Goal: Task Accomplishment & Management: Use online tool/utility

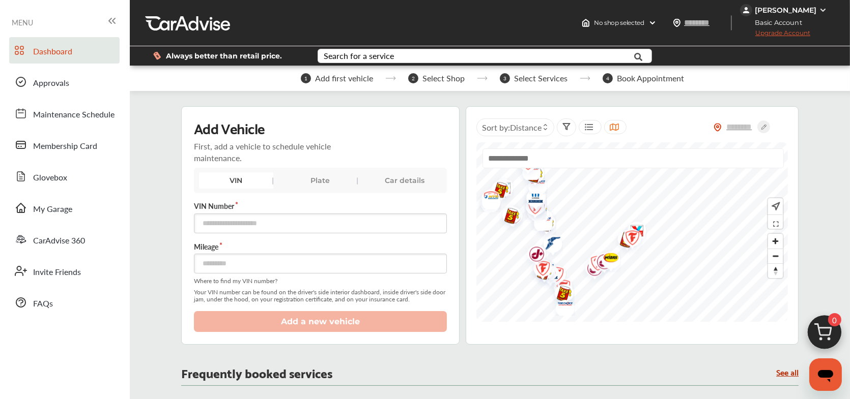
click at [588, 271] on img "Map marker" at bounding box center [600, 264] width 27 height 32
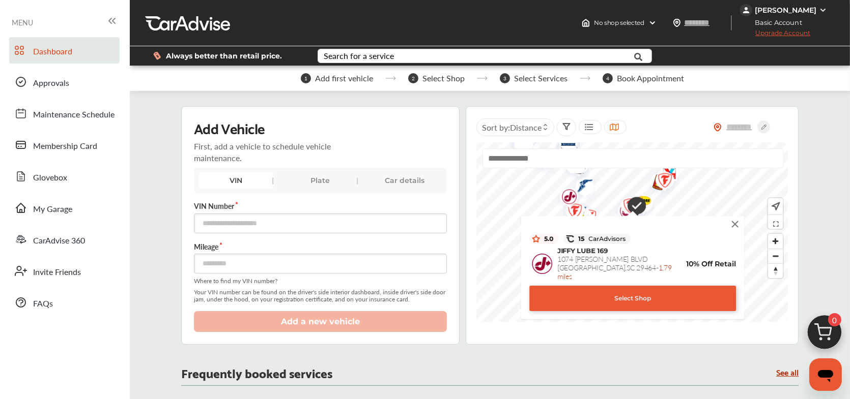
click at [736, 222] on img at bounding box center [734, 224] width 11 height 11
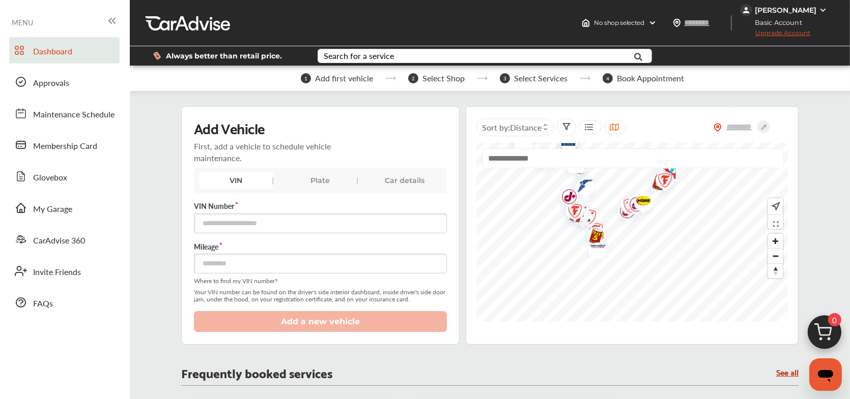
click at [628, 207] on img "Map marker" at bounding box center [639, 202] width 27 height 26
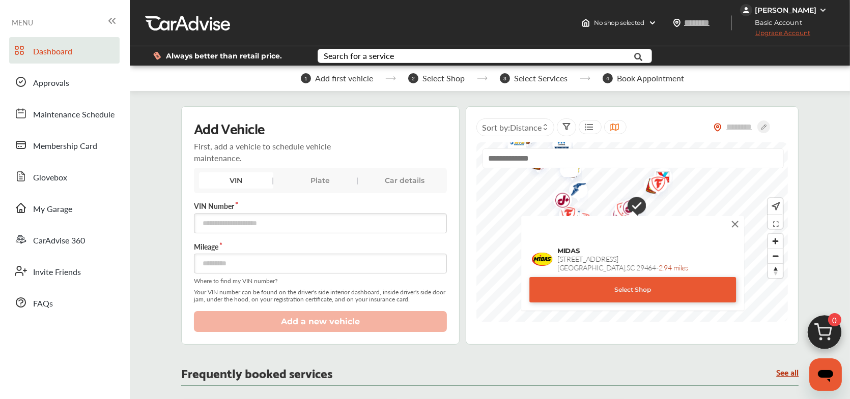
click at [738, 225] on img at bounding box center [734, 224] width 11 height 11
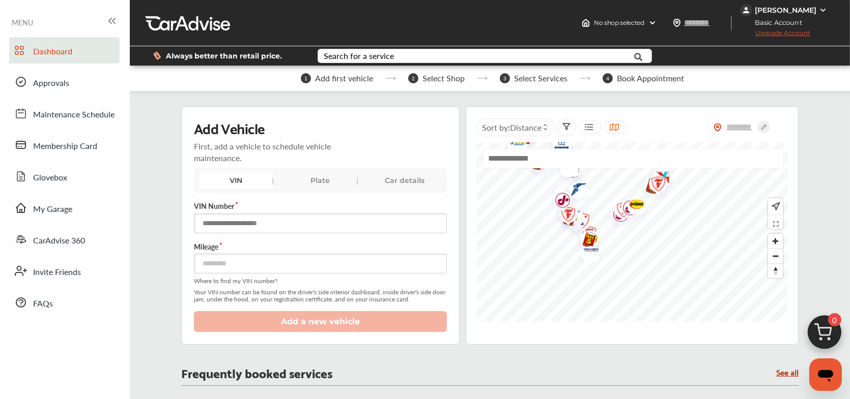
click at [245, 224] on input "text" at bounding box center [320, 224] width 253 height 20
type input "**********"
click at [233, 264] on input "number" at bounding box center [320, 264] width 253 height 20
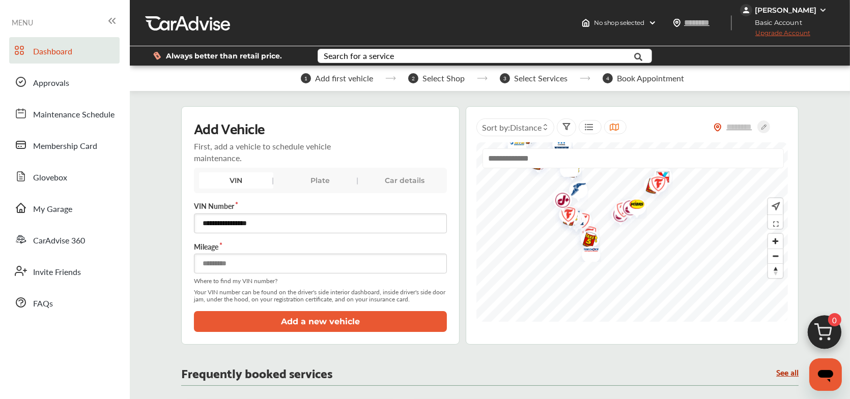
type input "*****"
click at [323, 324] on button "Add a new vehicle" at bounding box center [320, 321] width 253 height 21
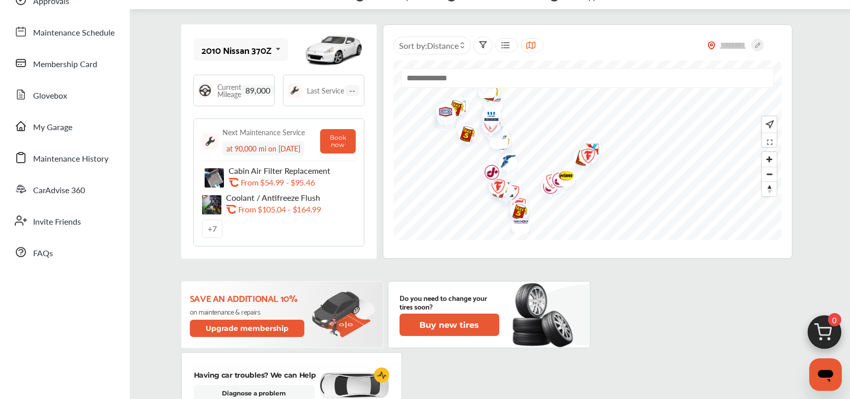
scroll to position [54, 0]
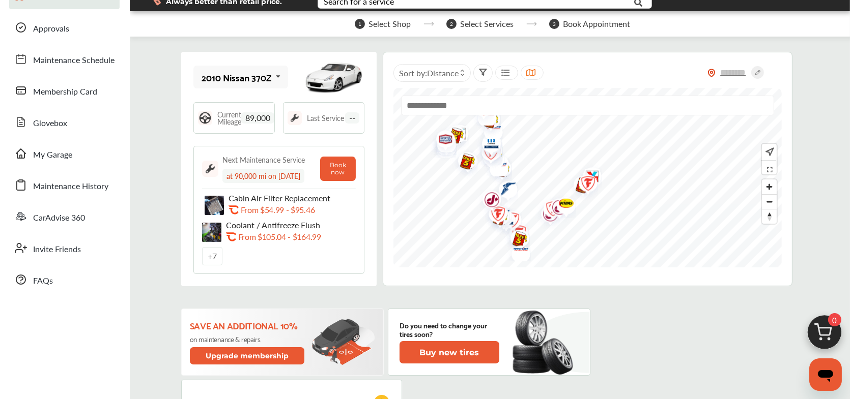
click at [485, 68] on icon at bounding box center [483, 72] width 8 height 8
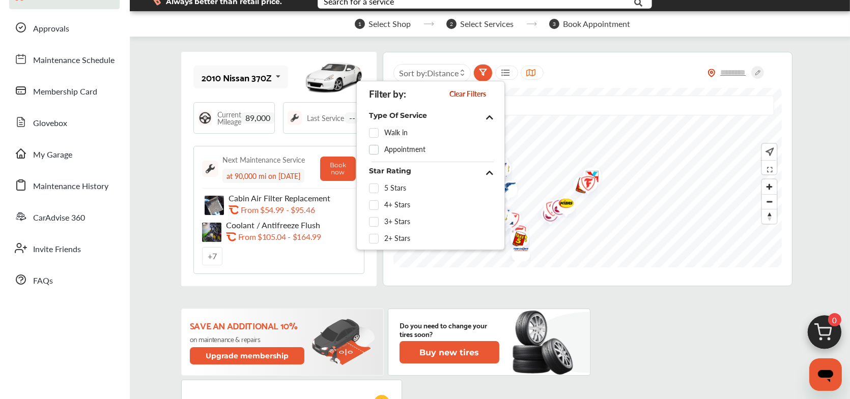
click at [375, 146] on label at bounding box center [376, 146] width 15 height 0
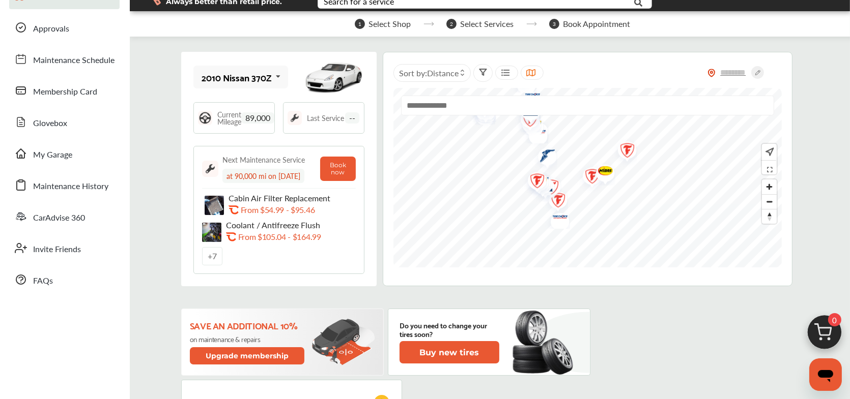
click at [590, 178] on img "Map marker" at bounding box center [601, 172] width 27 height 26
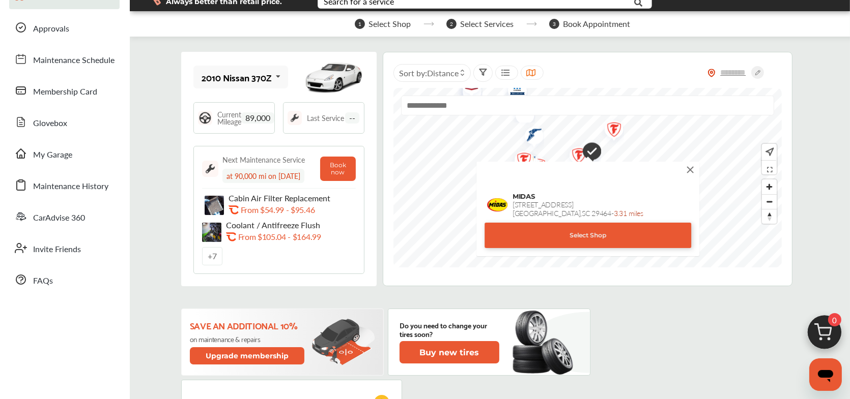
click at [693, 167] on img at bounding box center [689, 169] width 11 height 11
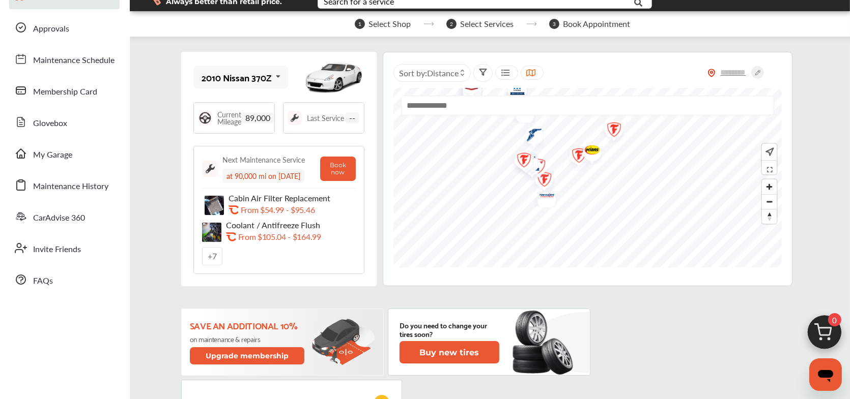
click at [570, 162] on img "Map marker" at bounding box center [575, 157] width 27 height 32
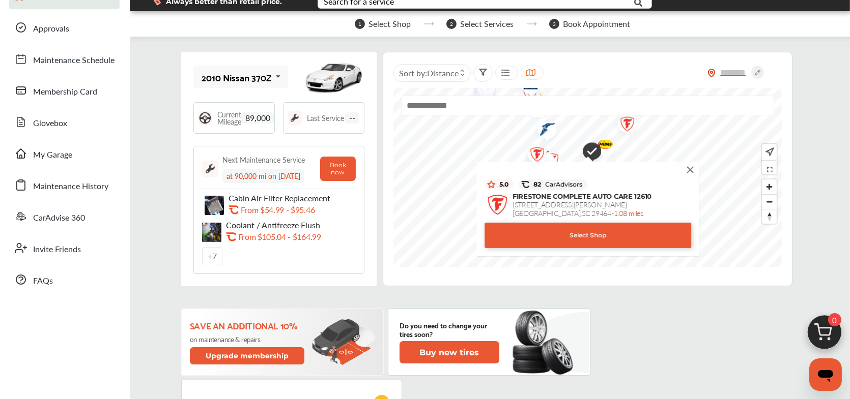
click at [571, 234] on div "Select Shop" at bounding box center [587, 235] width 207 height 25
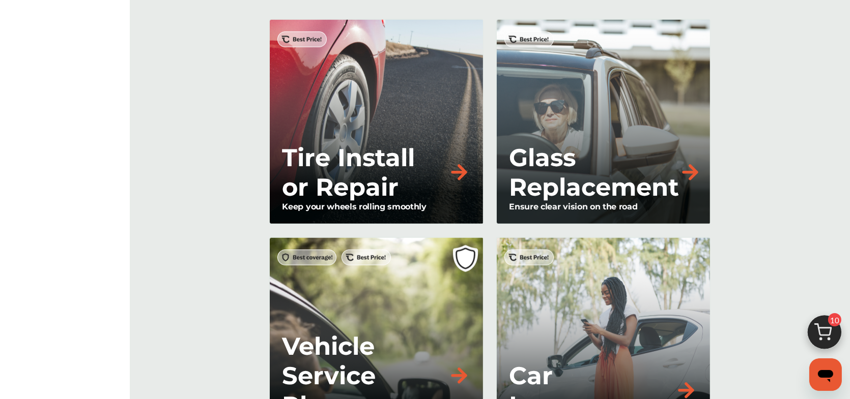
scroll to position [904, 0]
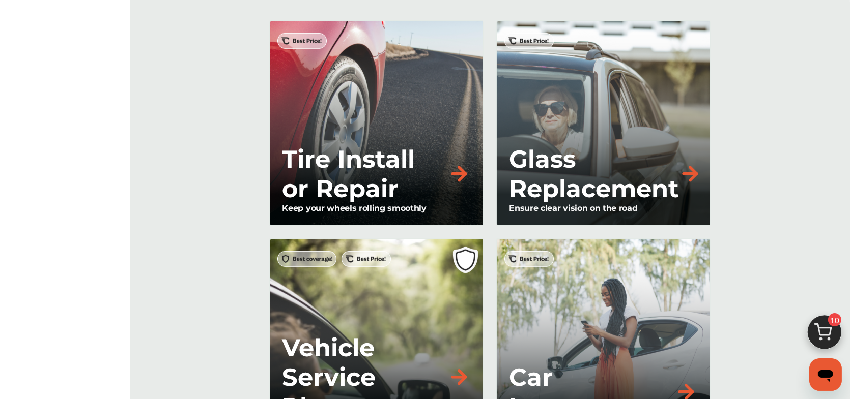
click at [439, 183] on p "Tire Install or Repair" at bounding box center [365, 174] width 166 height 59
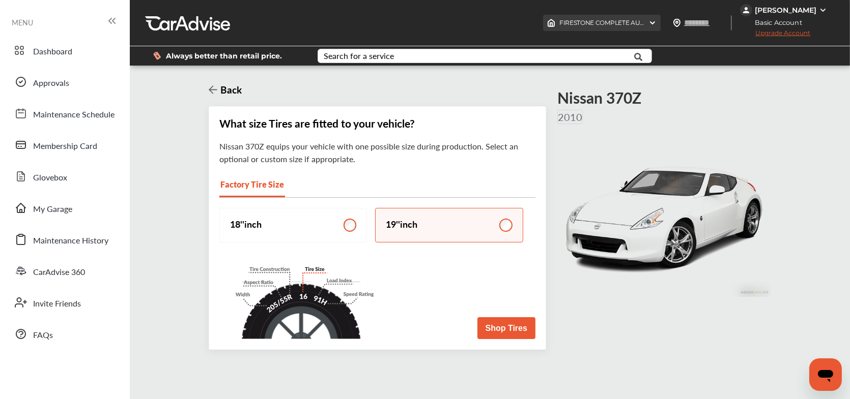
click at [656, 24] on img at bounding box center [652, 23] width 8 height 8
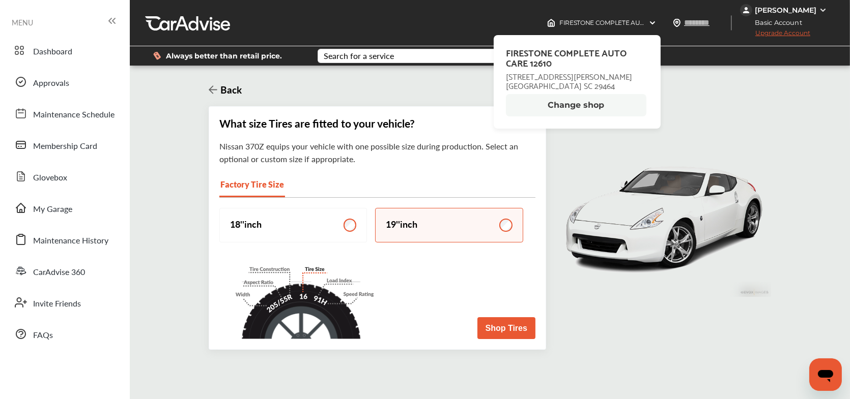
click at [749, 99] on div "Back" at bounding box center [490, 89] width 562 height 33
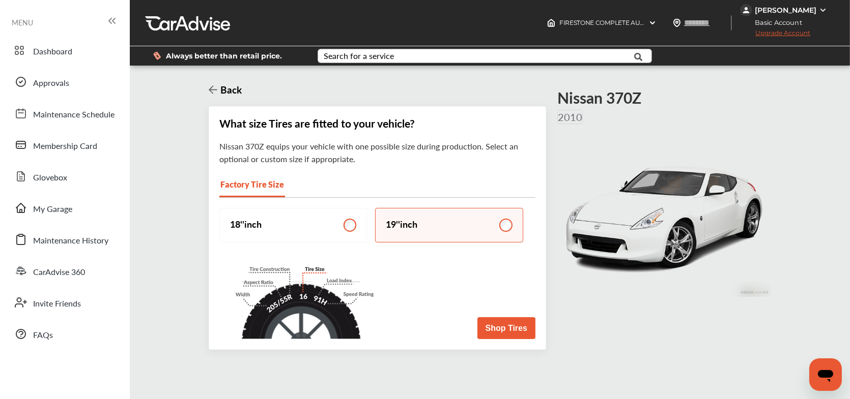
click at [360, 54] on div "Search for a service" at bounding box center [359, 56] width 70 height 8
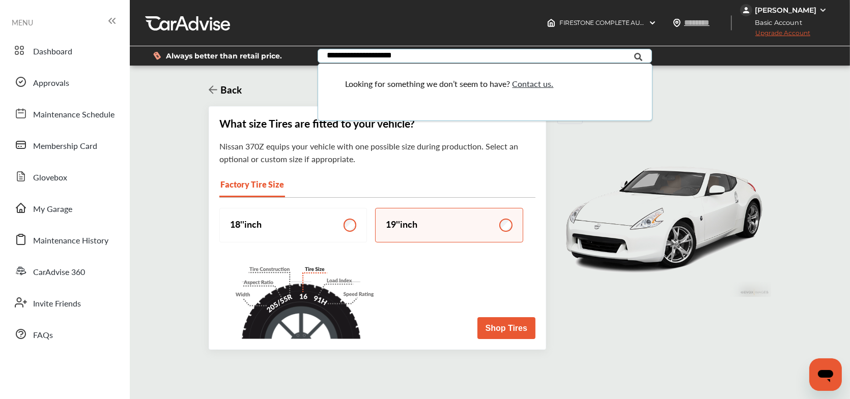
drag, startPoint x: 349, startPoint y: 51, endPoint x: 378, endPoint y: 37, distance: 32.3
click at [349, 51] on input "**********" at bounding box center [473, 57] width 309 height 16
type input "**********"
click at [635, 55] on icon at bounding box center [638, 56] width 23 height 25
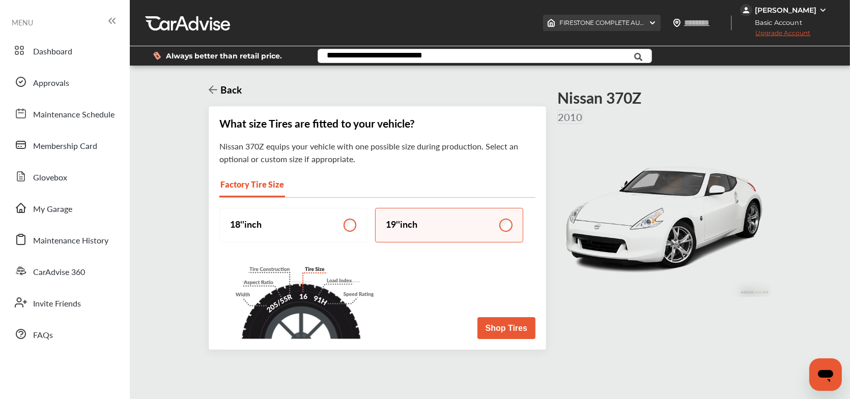
click at [656, 23] on img at bounding box center [652, 23] width 8 height 8
